Goal: Information Seeking & Learning: Learn about a topic

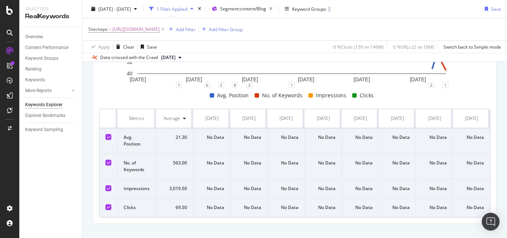
scroll to position [0, 637]
click at [160, 28] on span "https://www.nobroker.in/blog/sitemap_index/?id=plumbing-guide.xml" at bounding box center [135, 29] width 47 height 10
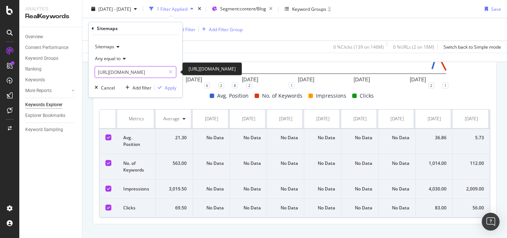
click at [145, 71] on input "https://www.nobroker.in/blog/sitemap_index/?id=plumbing-guide.xml" at bounding box center [130, 72] width 70 height 12
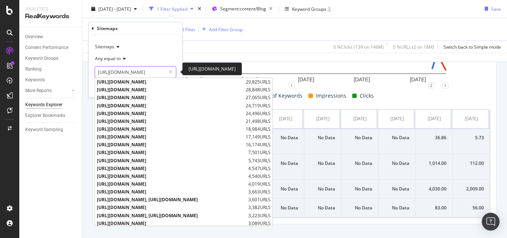
paste input "carpentry"
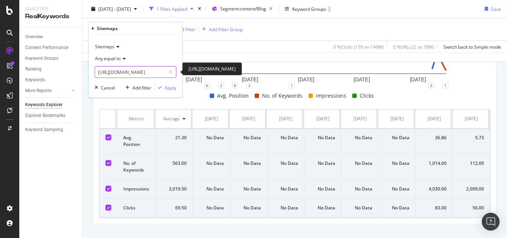
scroll to position [0, 81]
type input "https://www.nobroker.in/blog/sitemap_index/?id=carpentry-guide.xml"
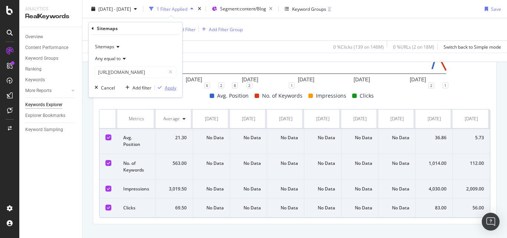
scroll to position [0, 0]
click at [163, 85] on div "Apply" at bounding box center [166, 87] width 22 height 7
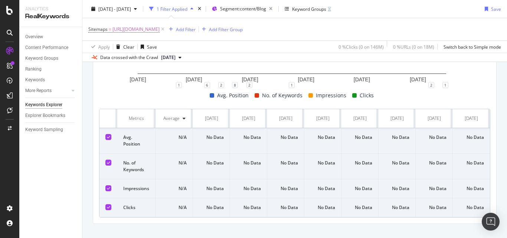
scroll to position [0, 637]
click at [154, 62] on div "Data crossed with the Crawl 2025 Sep. 1st" at bounding box center [137, 57] width 93 height 9
click at [163, 58] on span "[DATE]" at bounding box center [168, 57] width 14 height 7
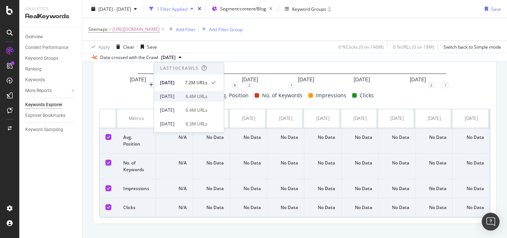
click at [176, 98] on div "2025 Aug. 4th" at bounding box center [170, 96] width 21 height 7
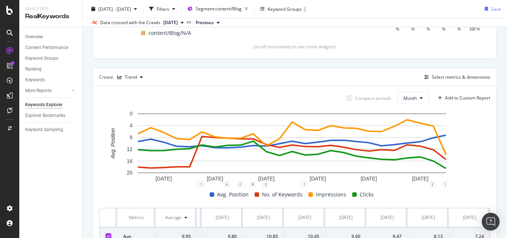
scroll to position [163, 0]
